Goal: Information Seeking & Learning: Check status

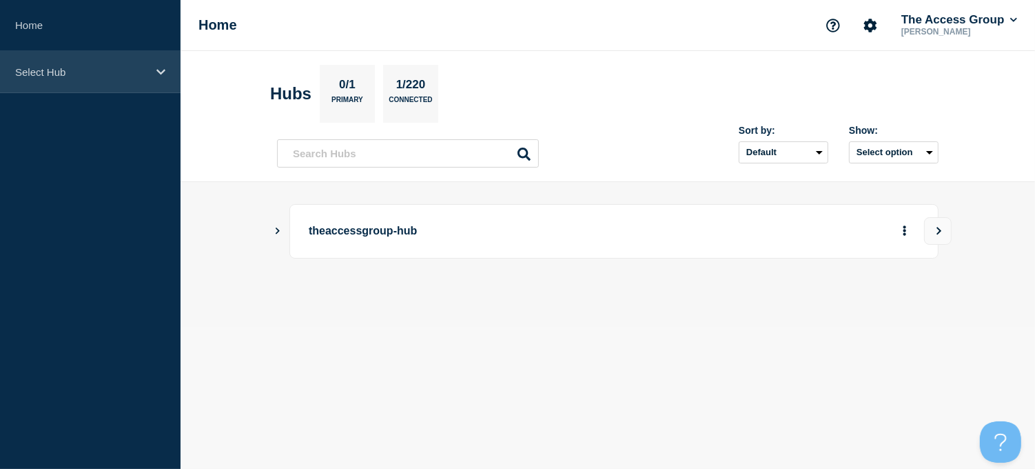
click at [159, 70] on icon at bounding box center [160, 72] width 9 height 10
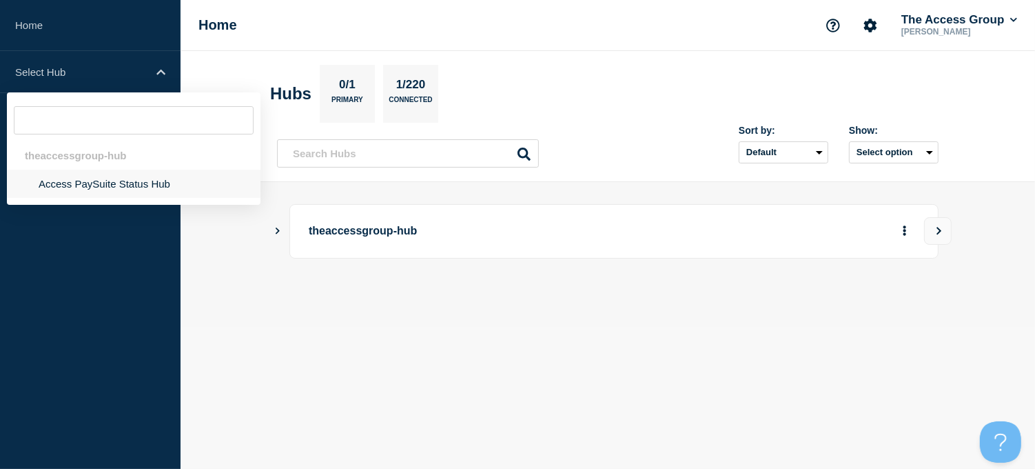
click at [97, 185] on li "Access PaySuite Status Hub" at bounding box center [134, 184] width 254 height 28
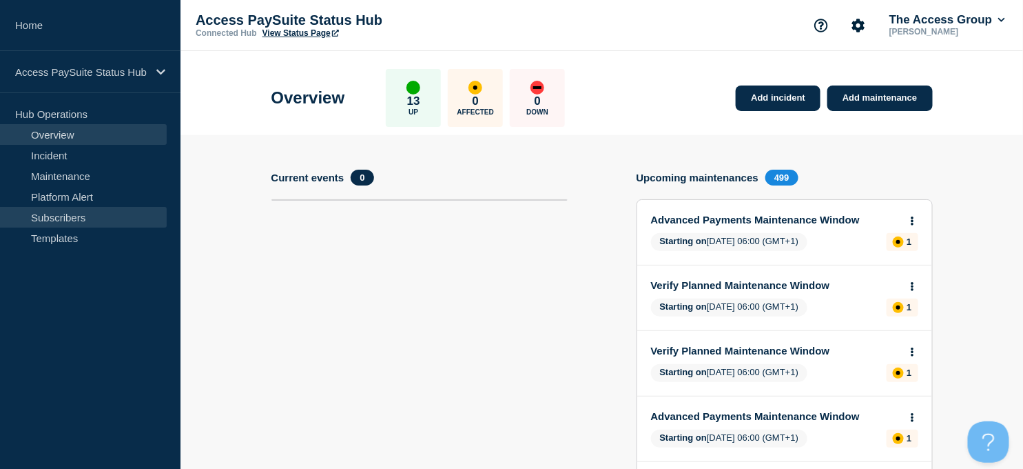
click at [52, 217] on link "Subscribers" at bounding box center [83, 217] width 167 height 21
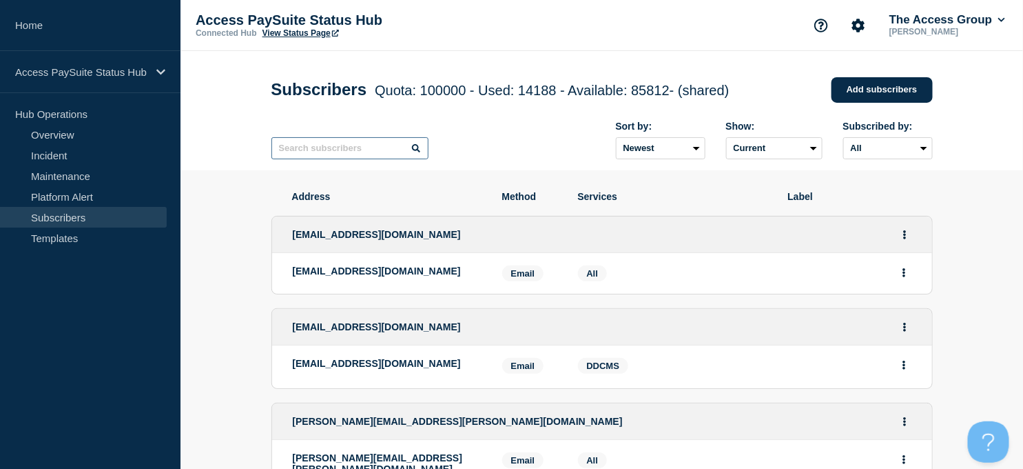
click at [309, 150] on input "text" at bounding box center [350, 148] width 157 height 22
click at [342, 147] on input "text" at bounding box center [350, 148] width 157 height 22
paste input "[PERSON_NAME][EMAIL_ADDRESS][PERSON_NAME][DOMAIN_NAME]"
type input "[PERSON_NAME][EMAIL_ADDRESS][PERSON_NAME][DOMAIN_NAME]"
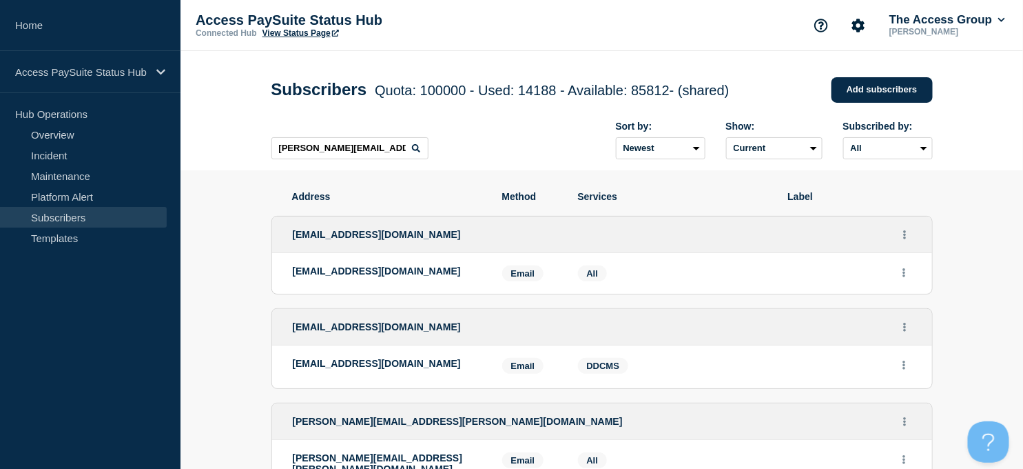
click at [465, 152] on div "[PERSON_NAME][EMAIL_ADDRESS][PERSON_NAME][DOMAIN_NAME] Sort by: Newest Oldest S…" at bounding box center [603, 140] width 662 height 60
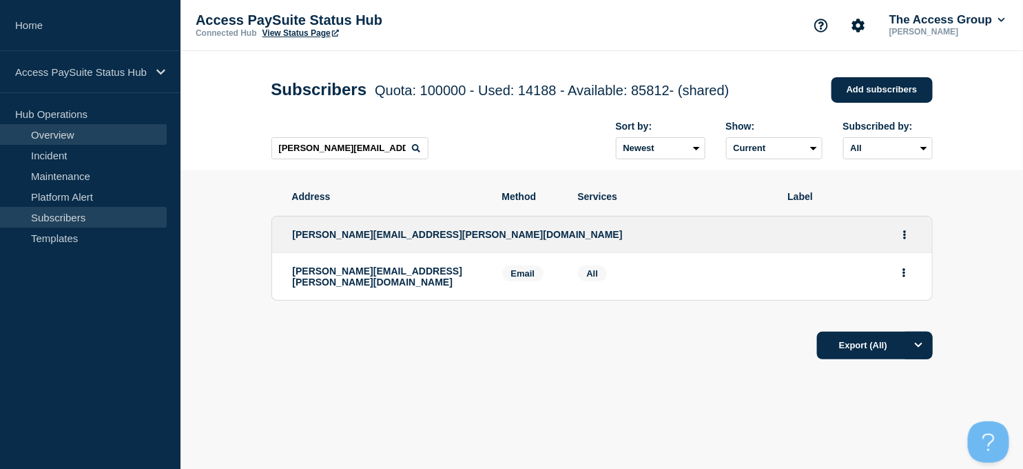
click at [55, 132] on link "Overview" at bounding box center [83, 134] width 167 height 21
